Goal: Task Accomplishment & Management: Manage account settings

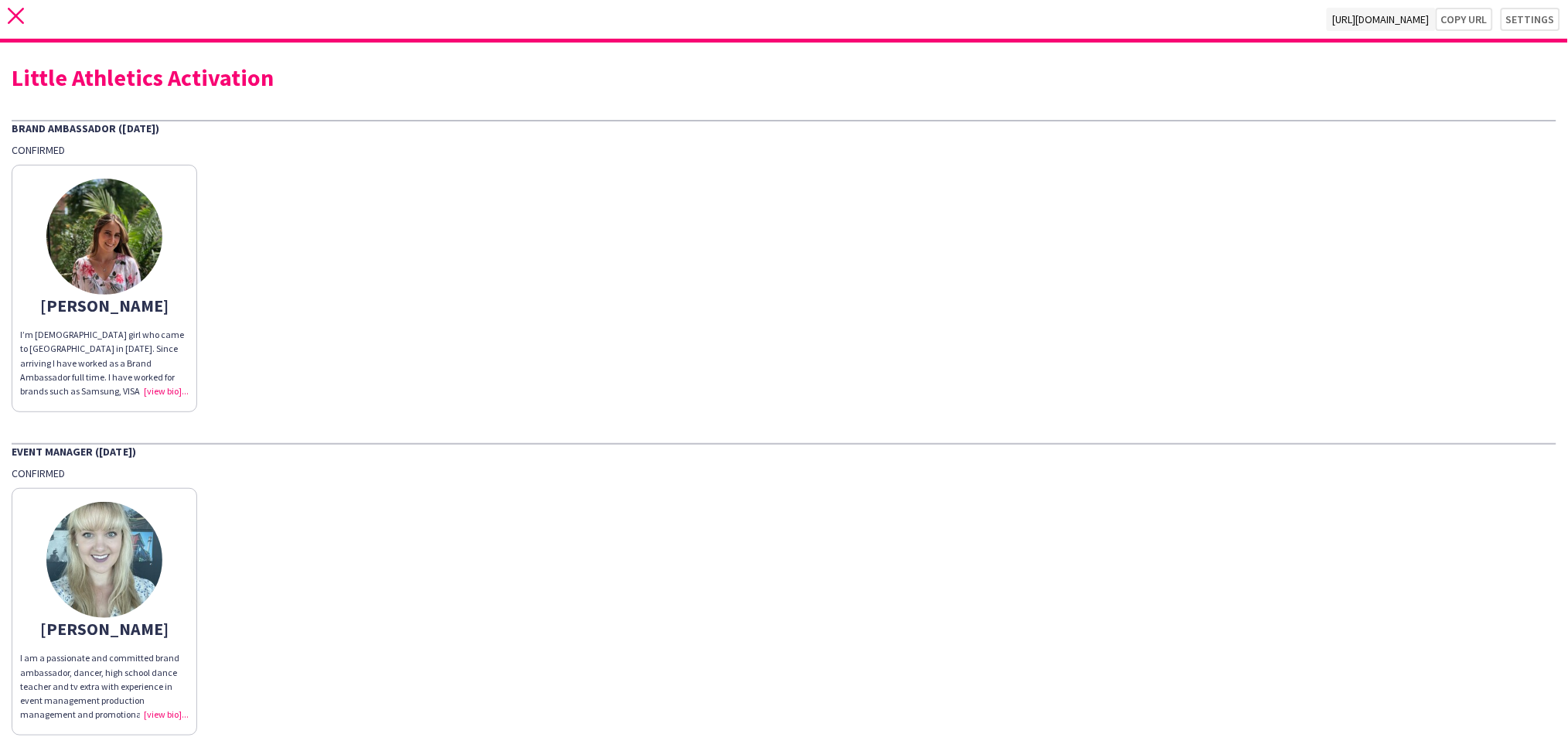
click at [21, 17] on icon "close" at bounding box center [16, 16] width 17 height 17
click at [18, 25] on app-icon "close" at bounding box center [16, 19] width 17 height 23
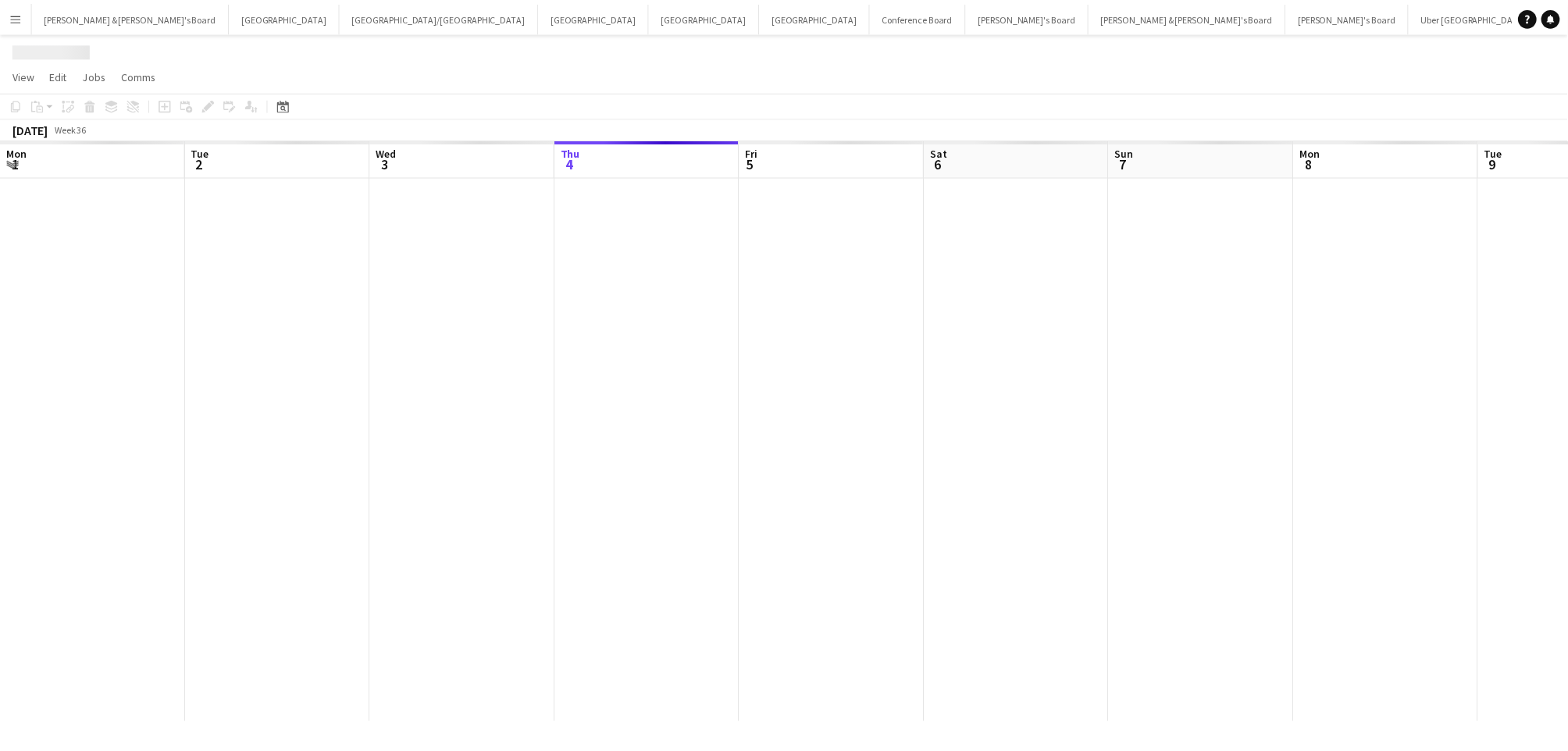
scroll to position [0, 372]
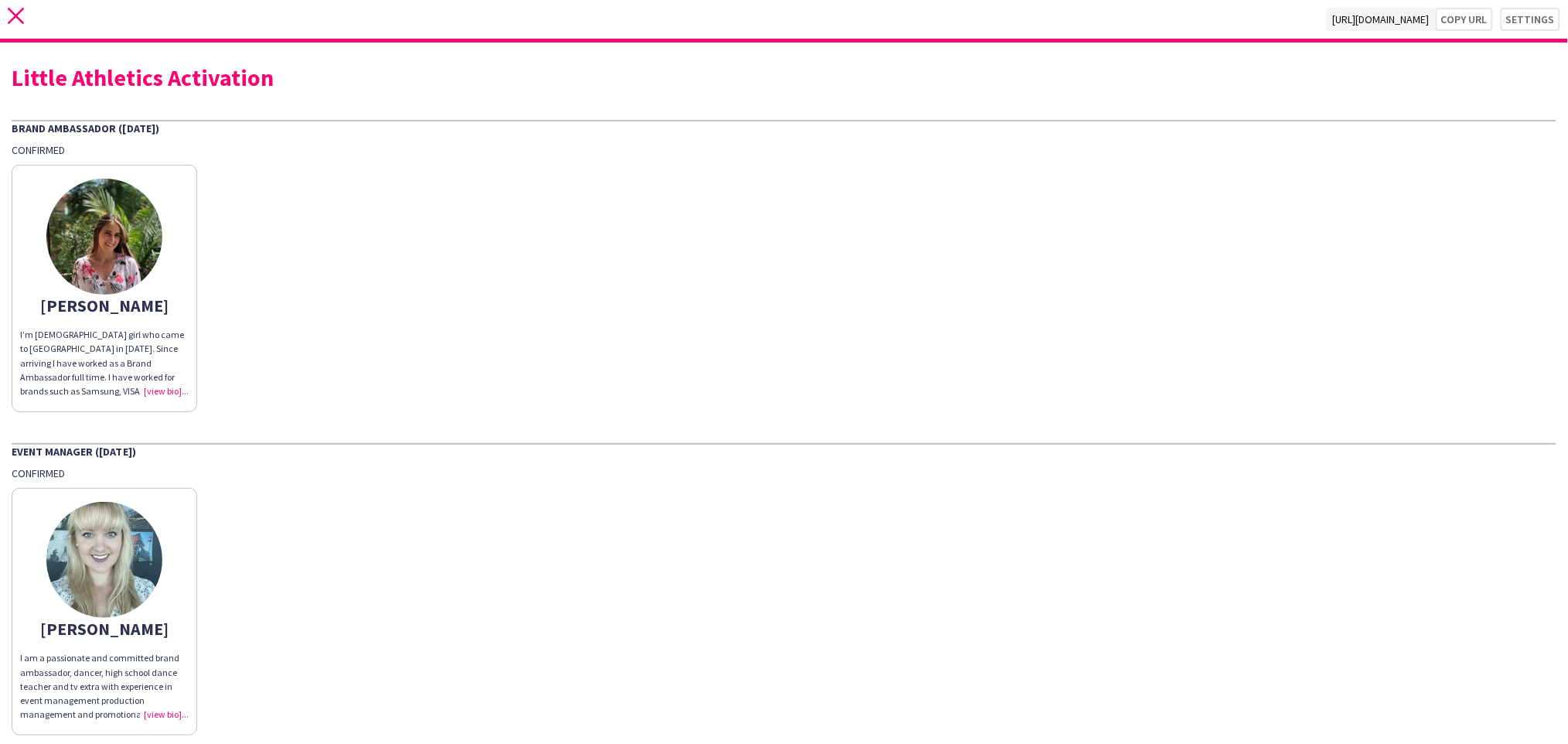
click at [11, 22] on icon "close" at bounding box center [16, 16] width 17 height 17
click at [11, 20] on icon at bounding box center [16, 16] width 17 height 17
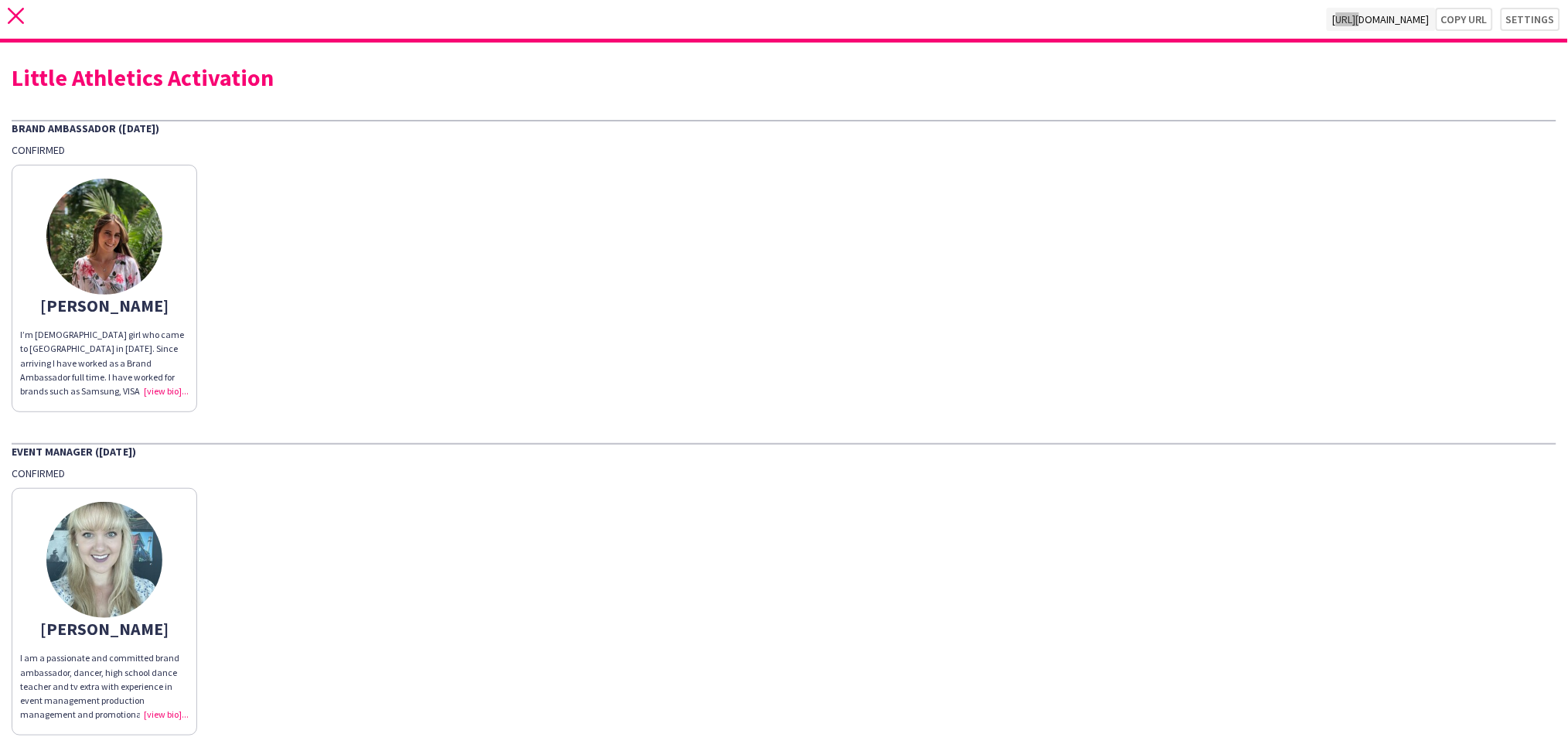
click at [11, 20] on icon at bounding box center [16, 16] width 17 height 17
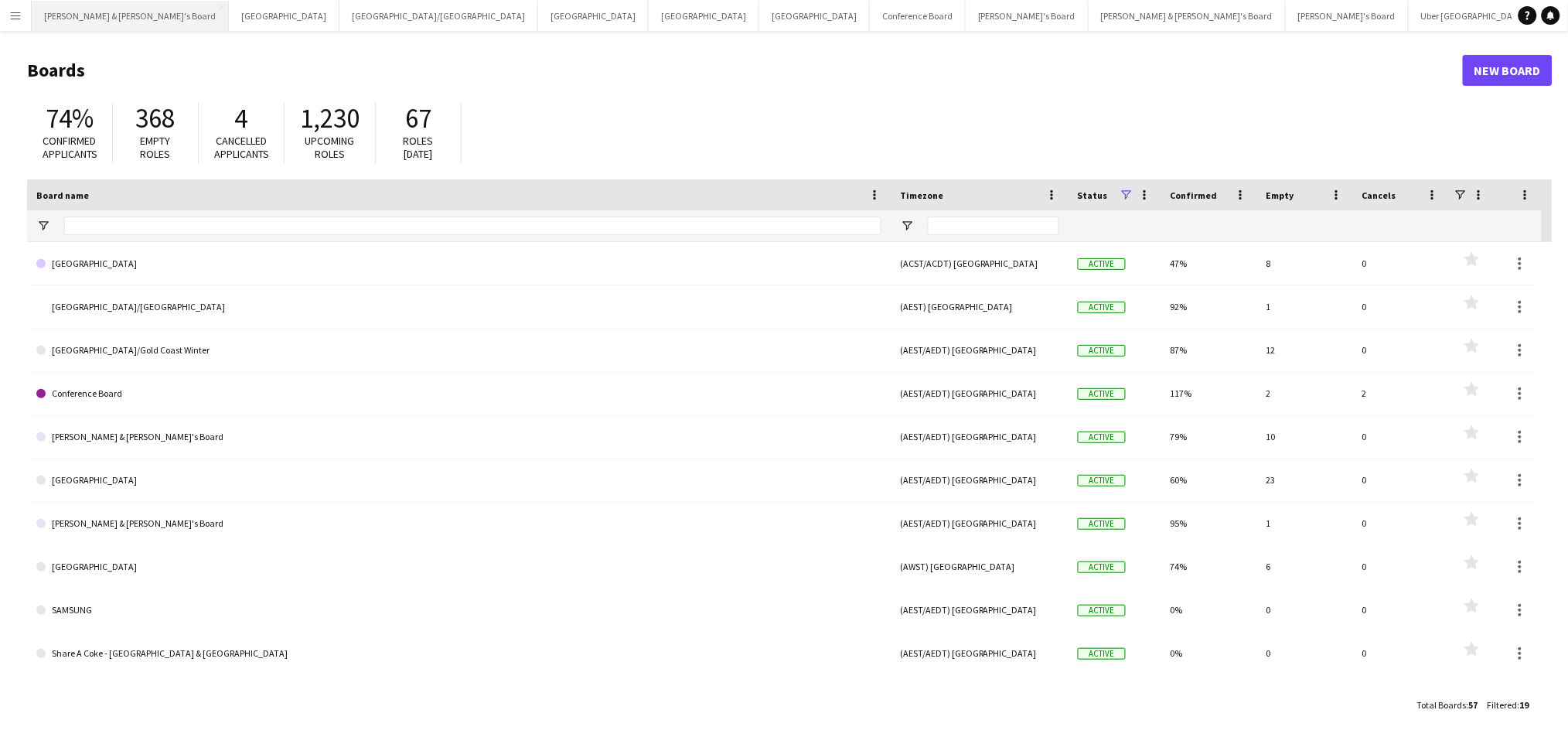
click at [82, 23] on button "[PERSON_NAME] & [PERSON_NAME]'s Board Close" at bounding box center [130, 16] width 197 height 30
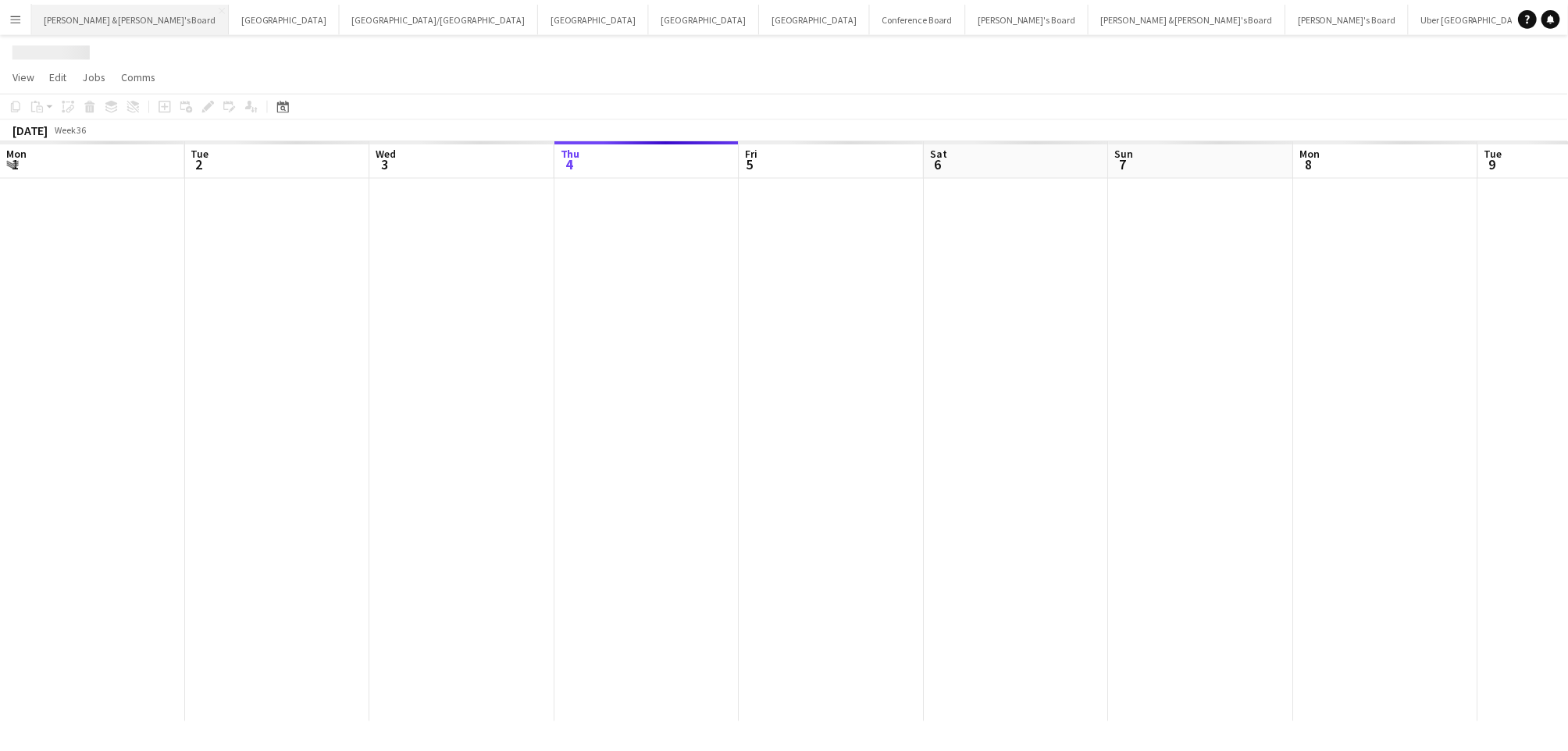
scroll to position [0, 372]
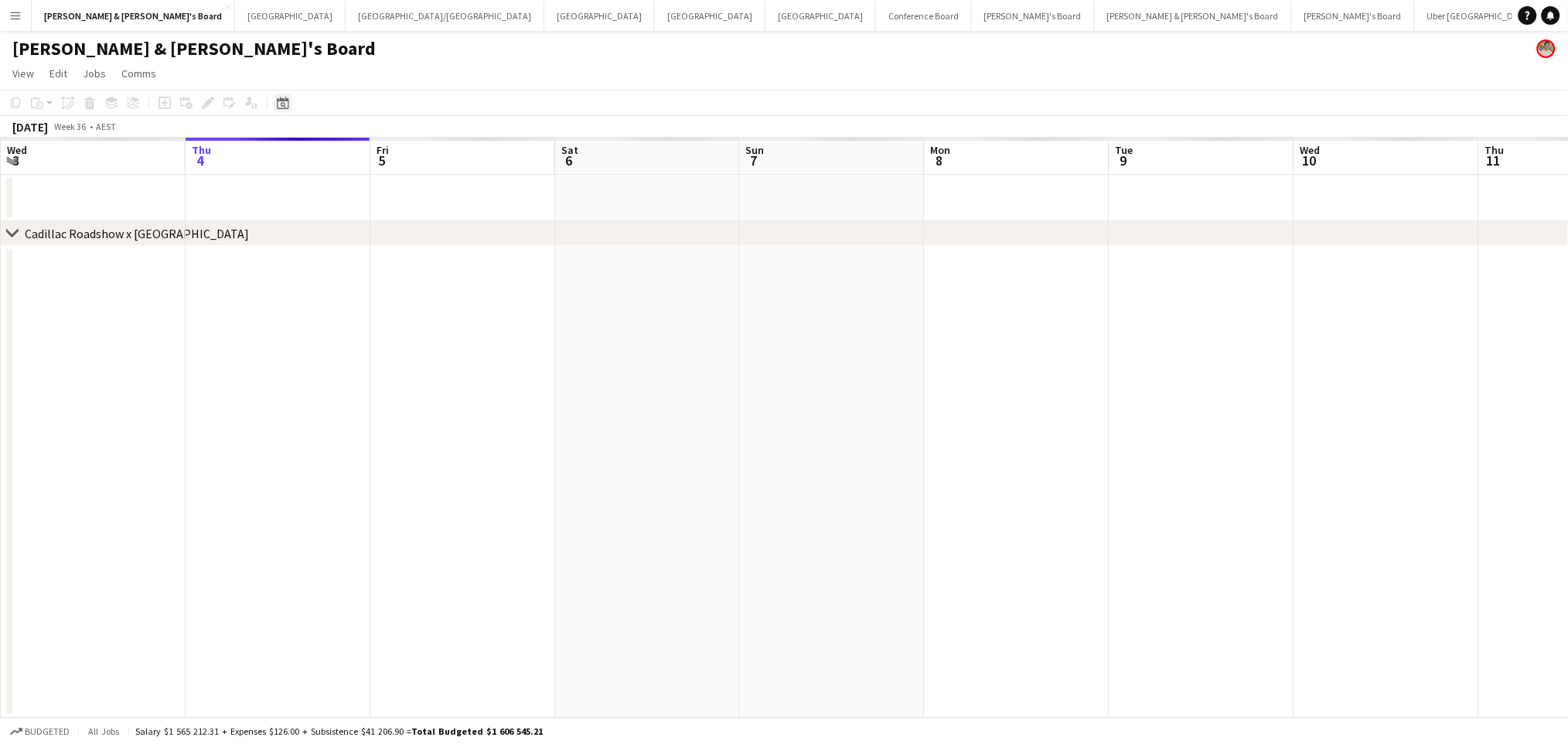
click at [279, 107] on icon "Date picker" at bounding box center [283, 102] width 12 height 12
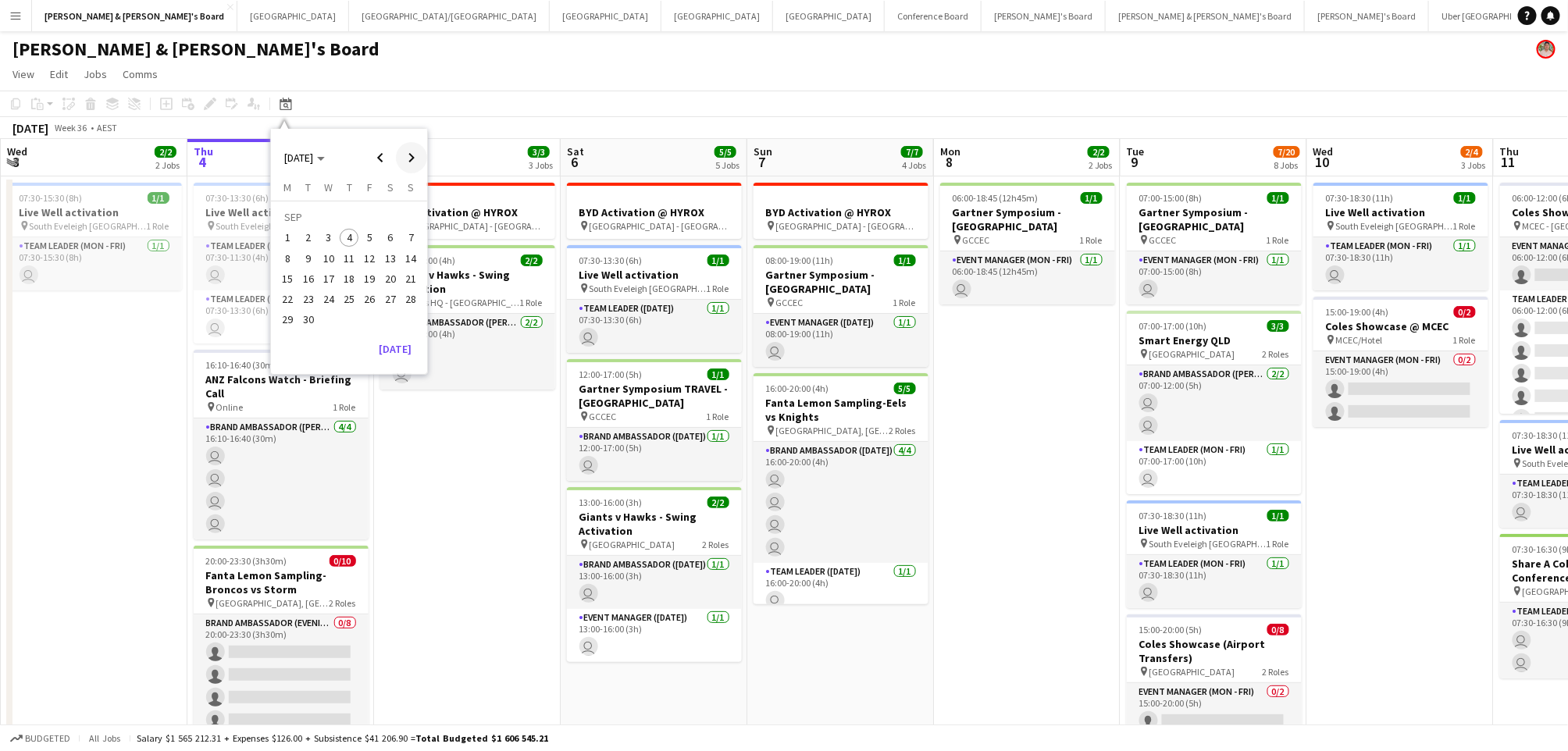
click at [406, 158] on span "Next month" at bounding box center [411, 157] width 31 height 31
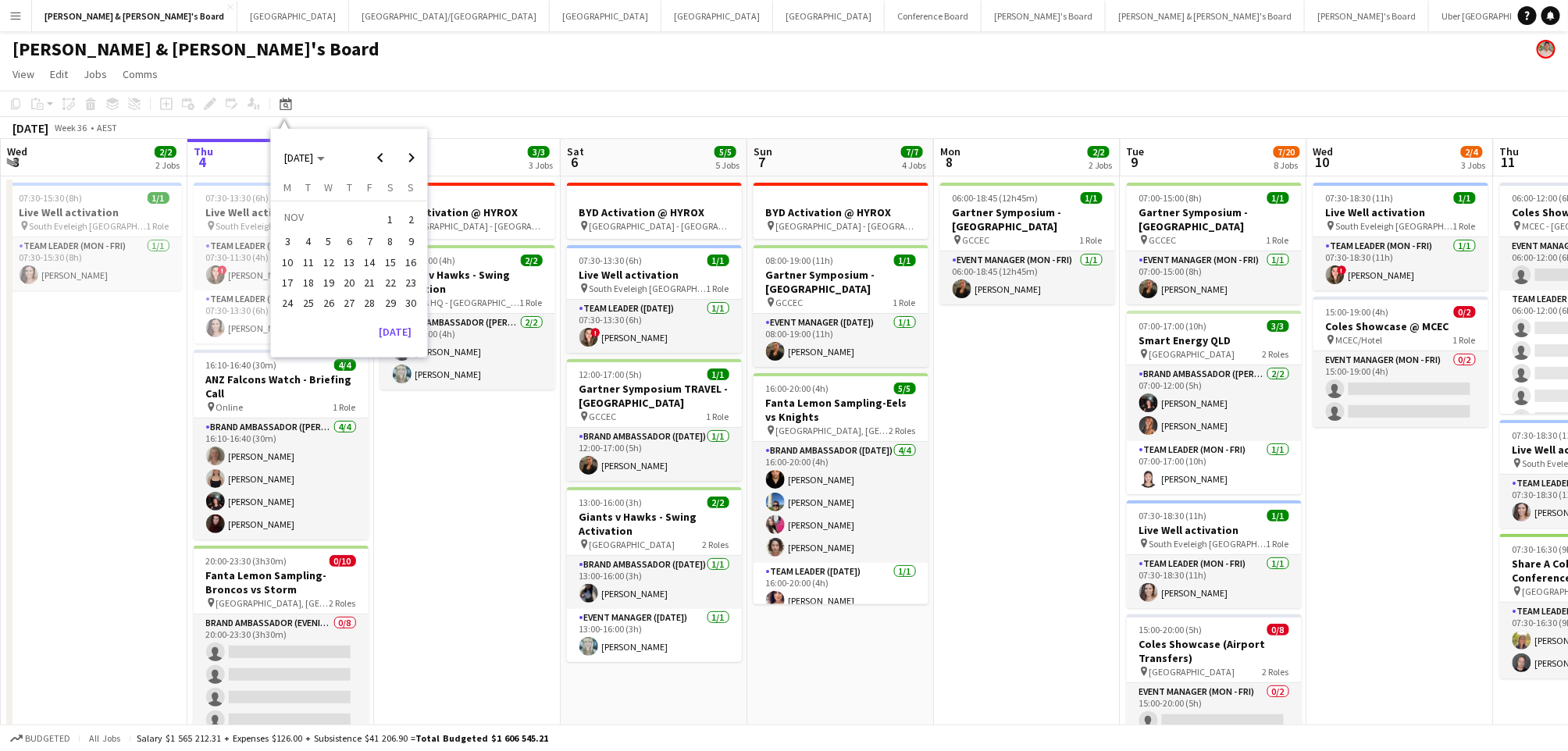
click at [305, 262] on span "11" at bounding box center [308, 262] width 18 height 18
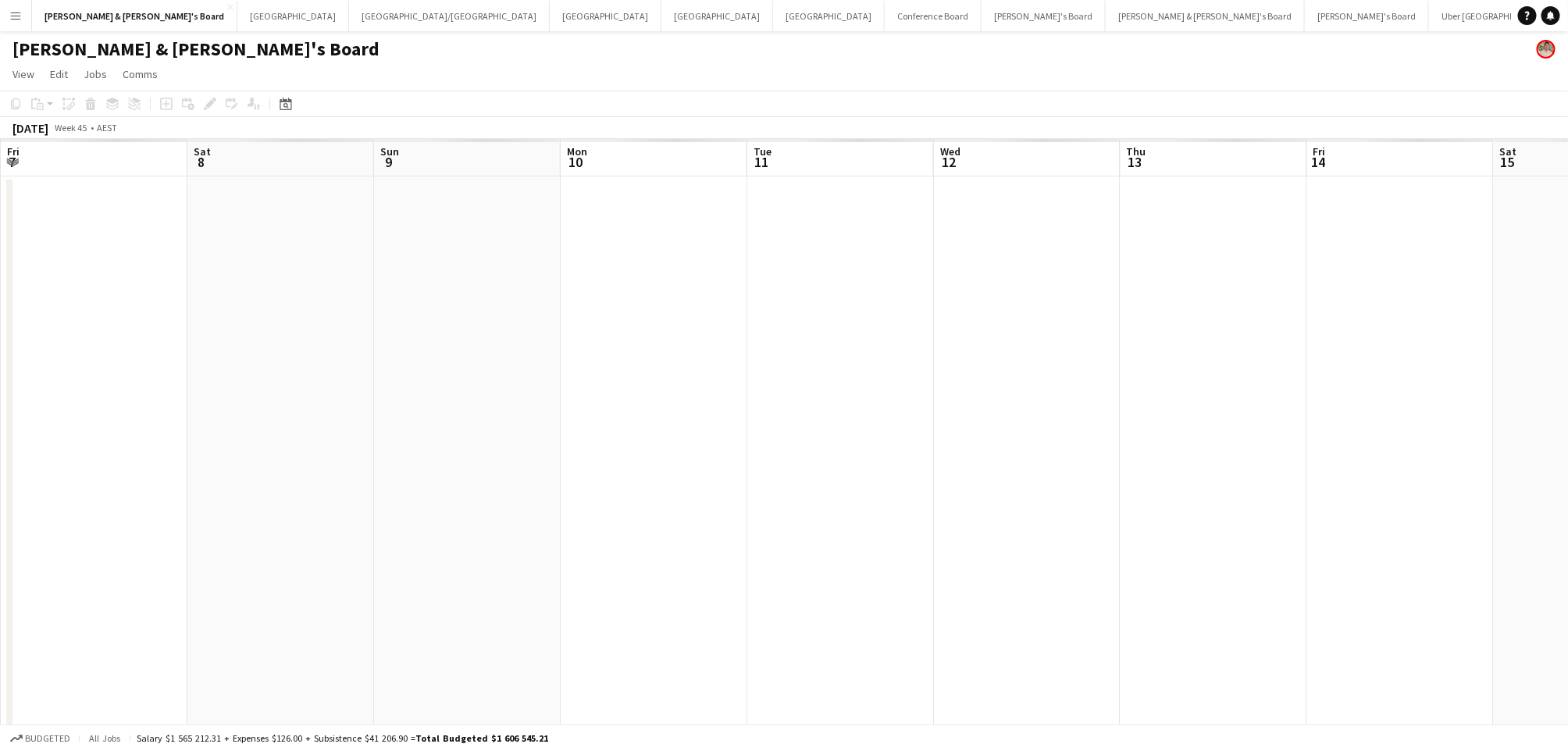
scroll to position [0, 538]
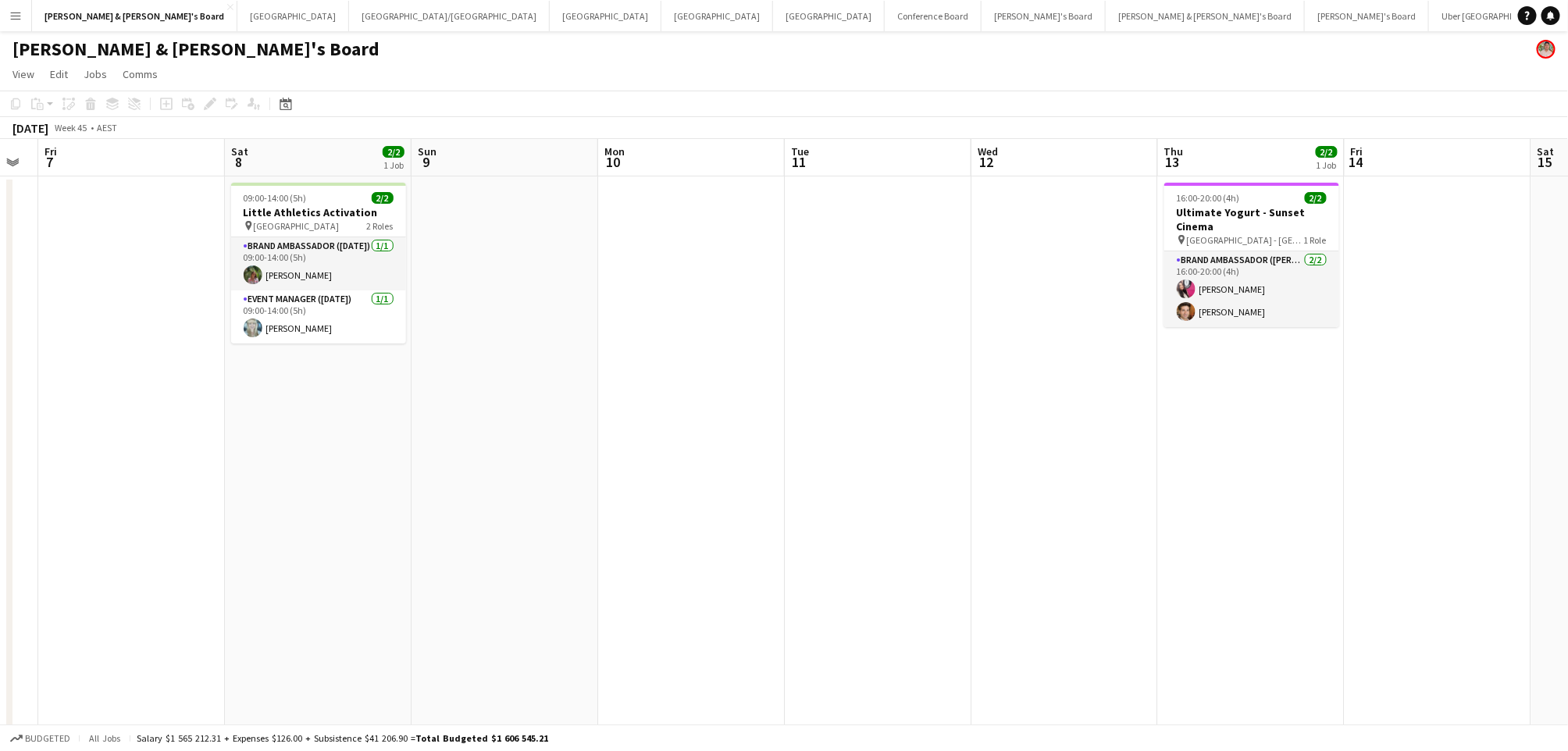
drag, startPoint x: 311, startPoint y: 428, endPoint x: 517, endPoint y: 418, distance: 206.2
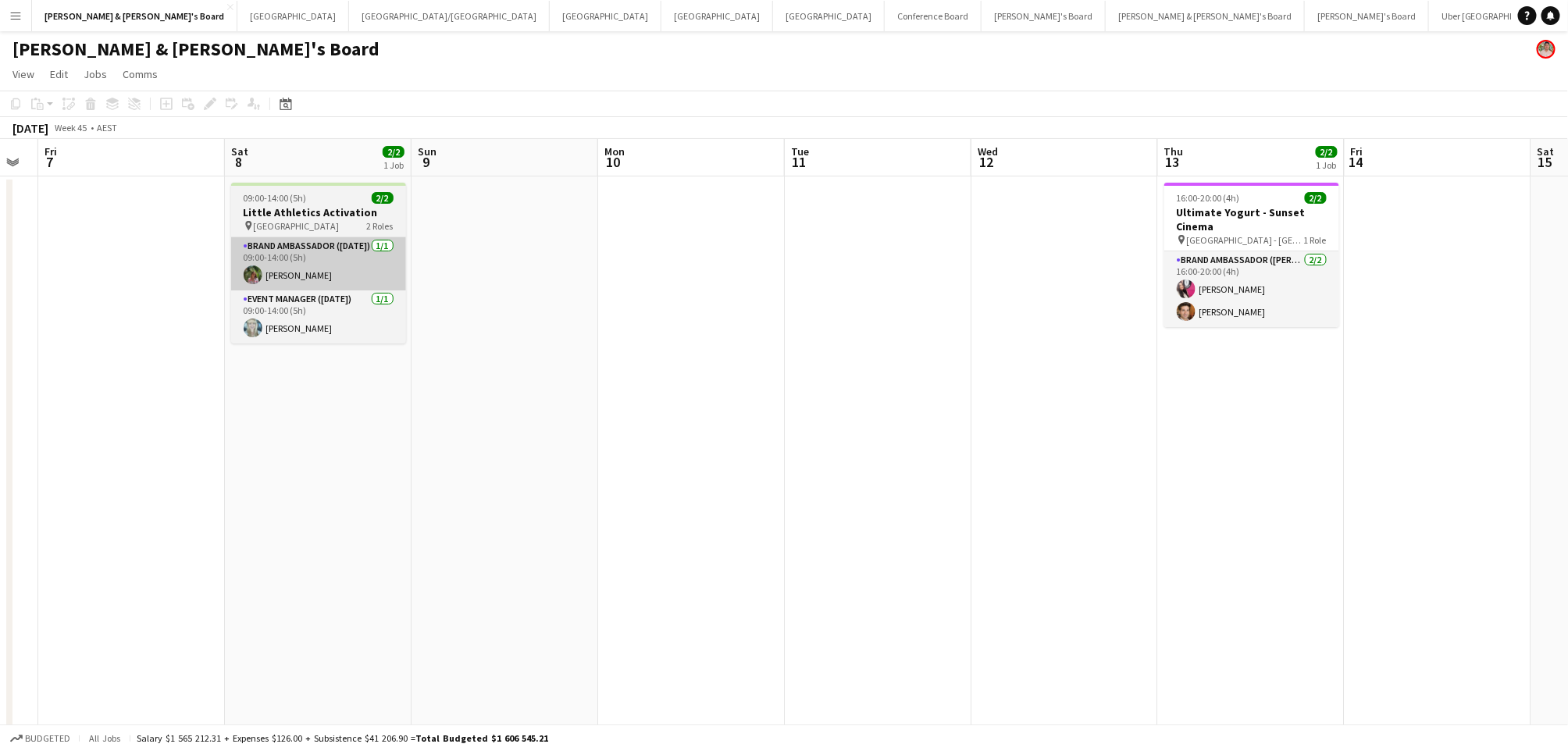
scroll to position [0, 330]
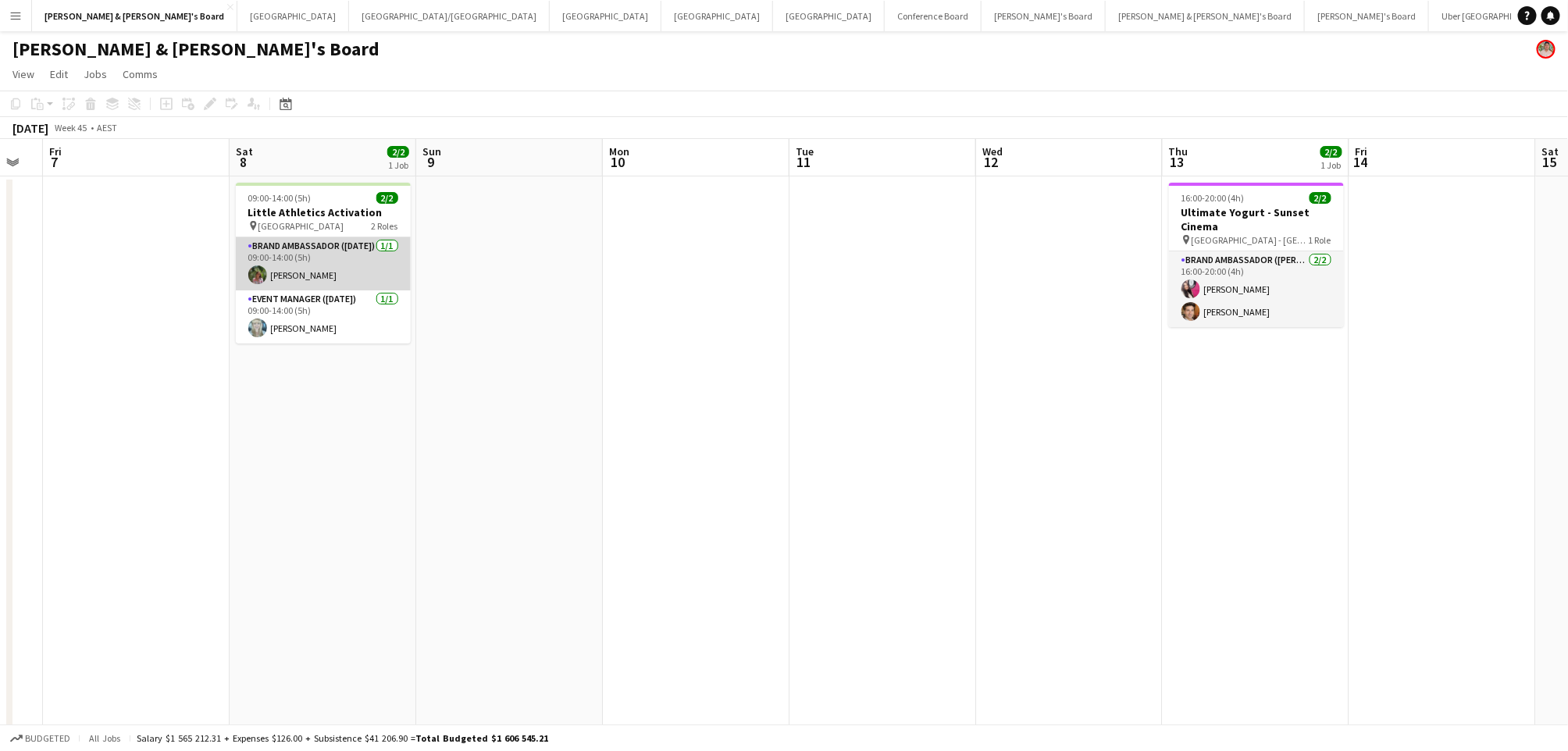
click at [316, 282] on app-card-role "Brand Ambassador ([DATE]) [DATE] 09:00-14:00 (5h) [PERSON_NAME]" at bounding box center [323, 264] width 175 height 53
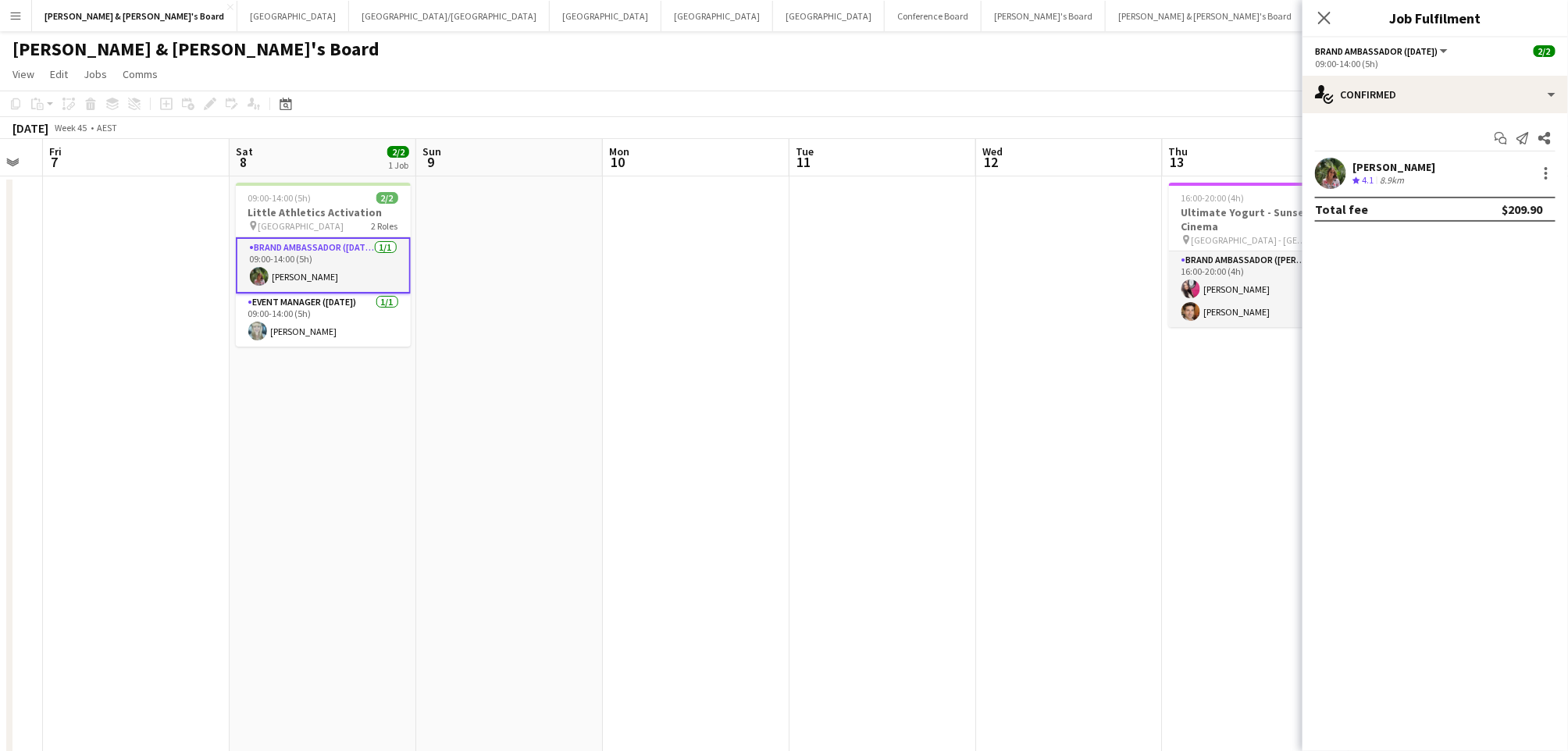
click at [1370, 185] on span "4.1" at bounding box center [1367, 180] width 12 height 12
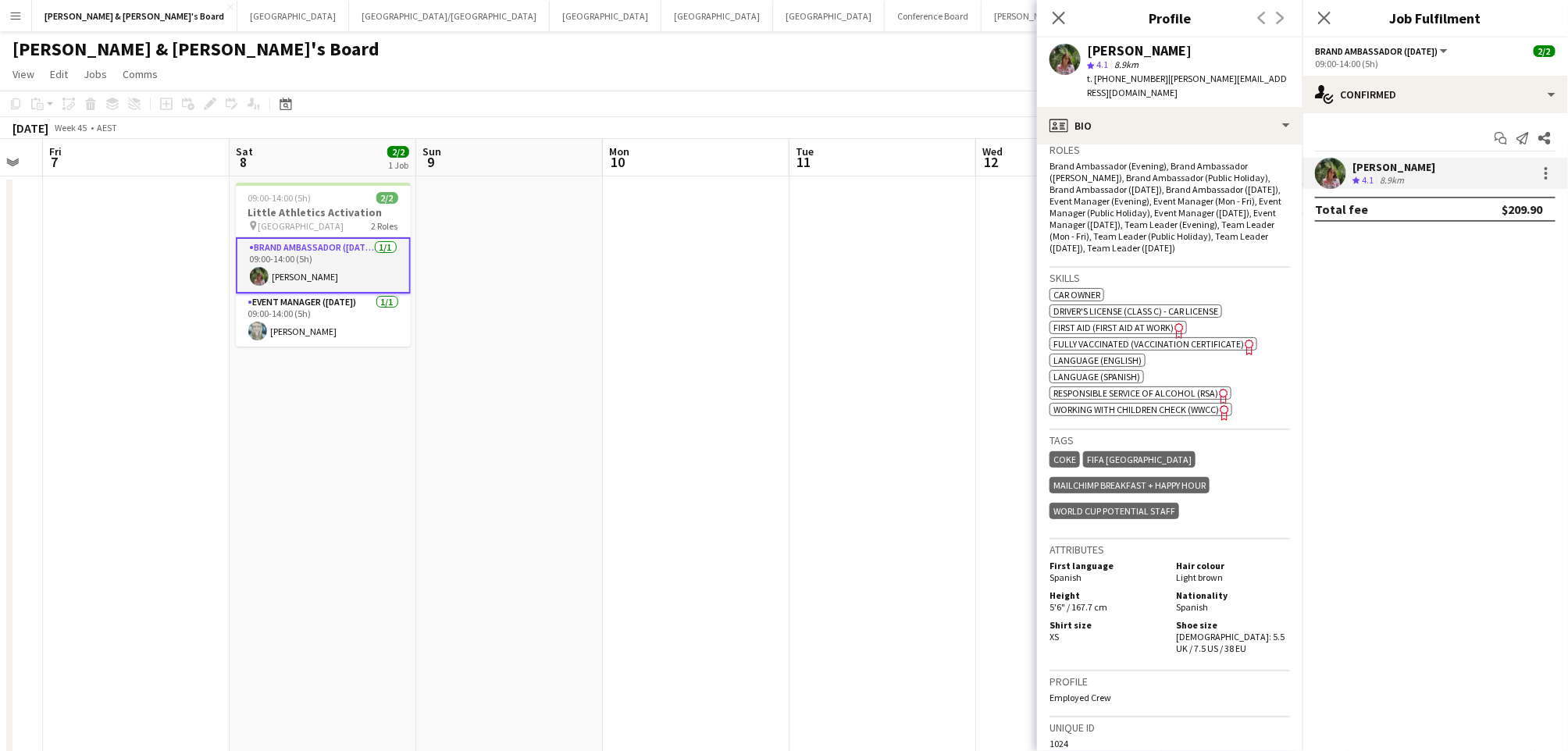
scroll to position [520, 0]
